Goal: Complete application form

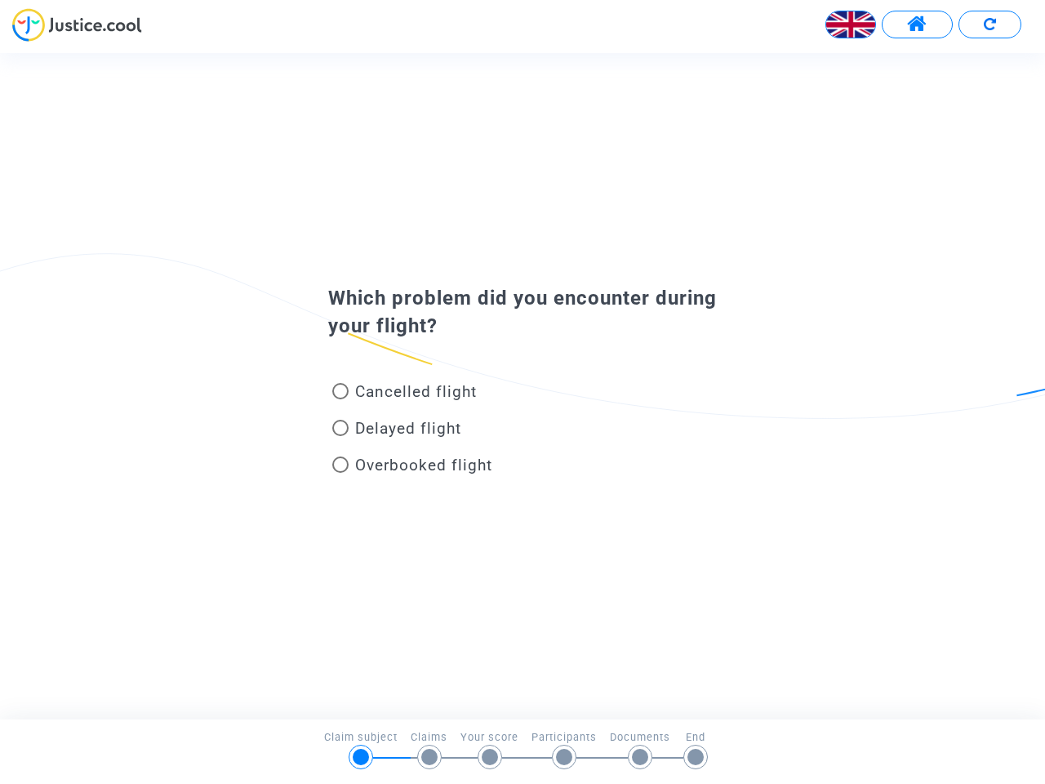
click at [850, 24] on img at bounding box center [850, 24] width 49 height 49
click at [917, 24] on span at bounding box center [917, 24] width 20 height 21
click at [989, 24] on div at bounding box center [522, 30] width 1045 height 45
click at [522, 385] on div "Cancelled flight" at bounding box center [496, 394] width 360 height 37
click at [404, 394] on span "Cancelled flight" at bounding box center [416, 391] width 122 height 19
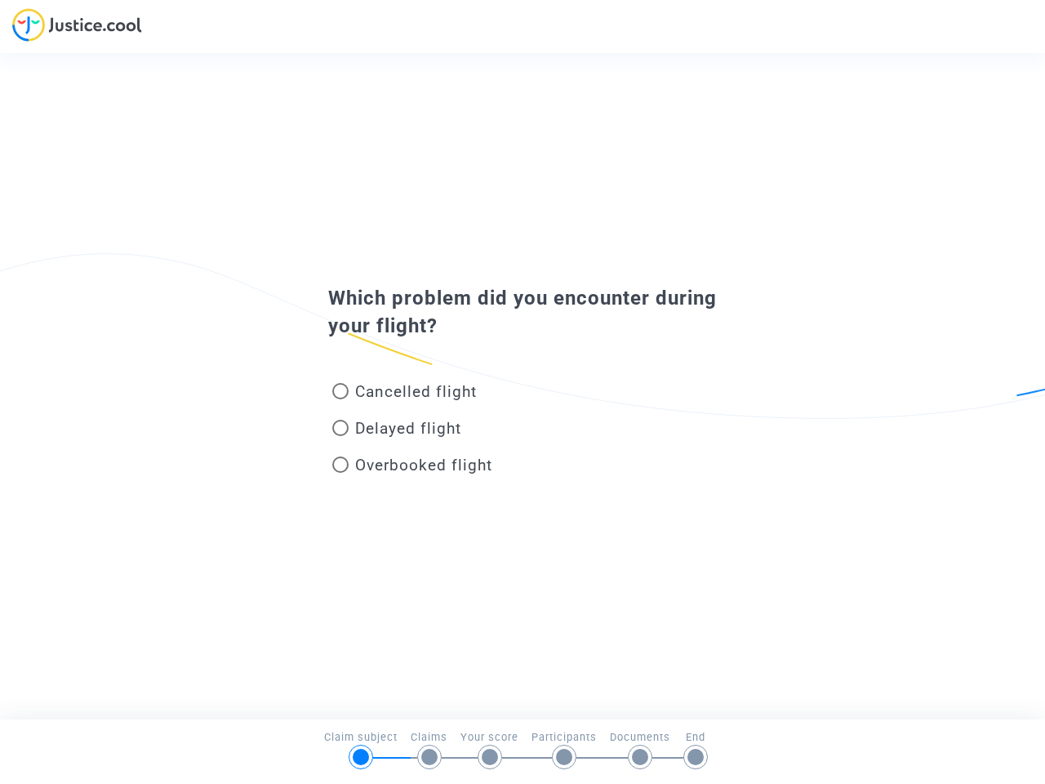
click at [340, 399] on input "Cancelled flight" at bounding box center [340, 399] width 1 height 1
radio input "true"
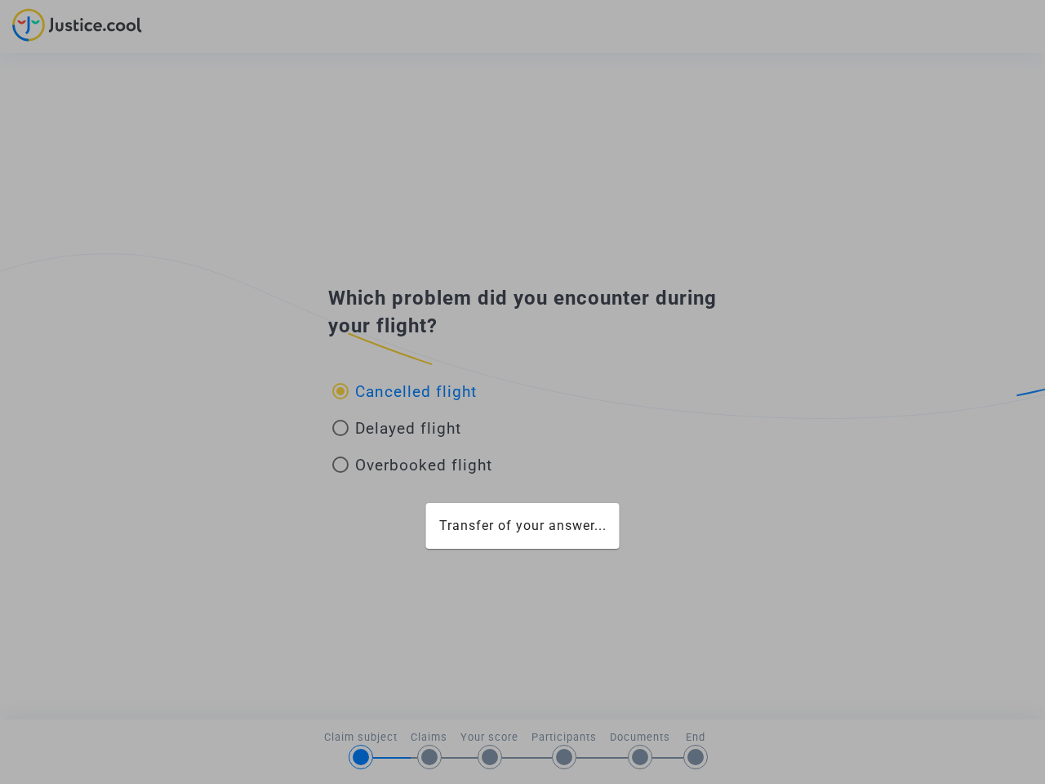
click at [404, 391] on div "Transfer of your answer..." at bounding box center [522, 392] width 1045 height 784
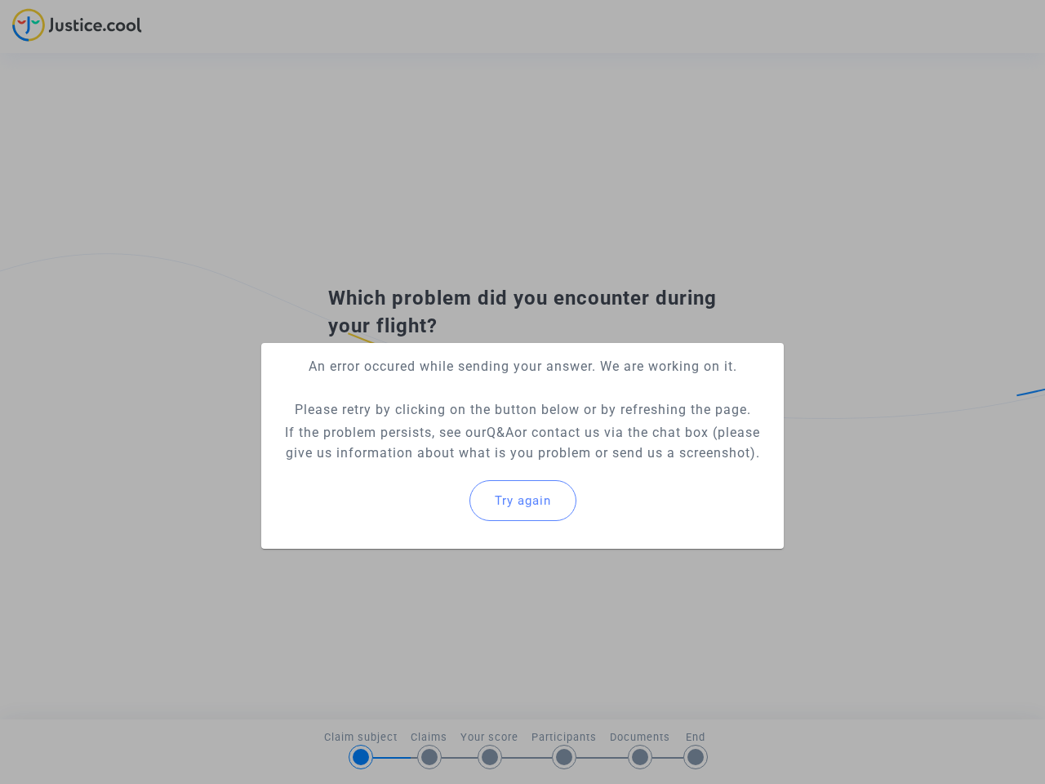
click at [397, 431] on p "If the problem persists, see our Q&A or contact us via the chat box (please giv…" at bounding box center [522, 442] width 496 height 41
click at [397, 428] on p "If the problem persists, see our Q&A or contact us via the chat box (please giv…" at bounding box center [522, 442] width 496 height 41
click at [412, 468] on div "Try again" at bounding box center [522, 500] width 496 height 70
click at [412, 464] on mat-card "An error occured while sending your answer. We are working on it. Please retry …" at bounding box center [522, 446] width 522 height 206
